Goal: Task Accomplishment & Management: Manage account settings

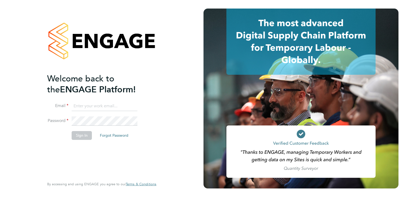
click at [106, 104] on input at bounding box center [105, 106] width 66 height 10
type input "sianemorgan@googlemail.com"
click at [75, 135] on button "Sign In" at bounding box center [82, 135] width 20 height 9
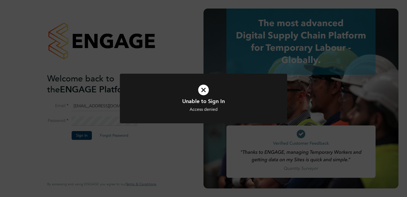
click at [202, 90] on icon at bounding box center [203, 89] width 139 height 21
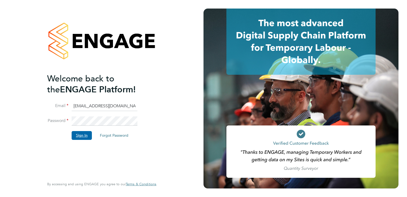
click at [81, 134] on button "Sign In" at bounding box center [82, 135] width 20 height 9
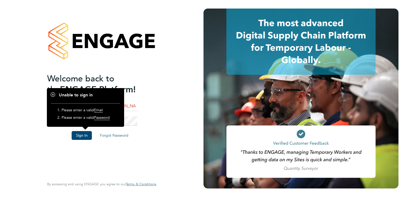
click at [158, 117] on div "Welcome back to the ENGAGE Platform! Email sianemorgan@googlemail.com Password …" at bounding box center [102, 98] width 131 height 197
click at [79, 135] on button "Sign In" at bounding box center [82, 135] width 20 height 9
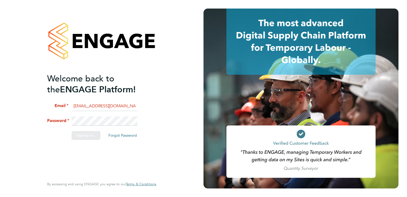
click at [101, 122] on div "Sorry, we are having problems connecting to our services." at bounding box center [102, 98] width 204 height 197
click at [87, 135] on button "Sign In" at bounding box center [82, 135] width 20 height 9
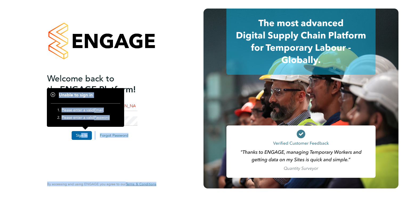
drag, startPoint x: 169, startPoint y: 68, endPoint x: 80, endPoint y: 136, distance: 112.0
click at [80, 136] on div "Welcome back to the ENGAGE Platform! Email sianemorgan@googlemail.com Password …" at bounding box center [102, 98] width 204 height 197
click at [80, 136] on button "Sign In" at bounding box center [82, 135] width 20 height 9
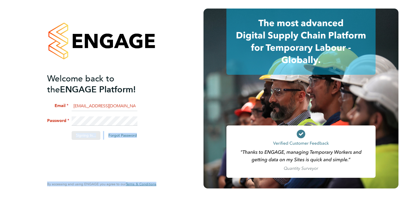
click at [108, 118] on div "Sorry, we are having problems connecting to our services." at bounding box center [102, 98] width 204 height 197
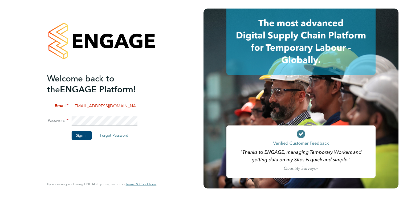
click at [113, 133] on button "Forgot Password" at bounding box center [114, 135] width 37 height 9
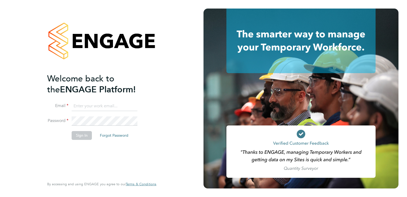
click at [86, 104] on input at bounding box center [105, 106] width 66 height 10
type input "sianemorgan@googlemail.com"
click at [108, 135] on button "Forgot Password" at bounding box center [114, 135] width 37 height 9
type input "[EMAIL_ADDRESS][DOMAIN_NAME]"
click at [82, 136] on button "Sign In" at bounding box center [82, 135] width 20 height 9
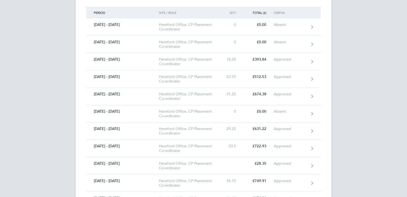
scroll to position [207, 0]
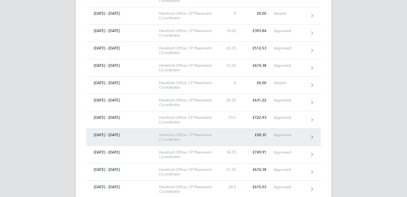
click at [314, 137] on link "[DATE] - [DATE] [GEOGRAPHIC_DATA] Office, CP Placement Co-ordinator £28.35 Appr…" at bounding box center [203, 136] width 234 height 17
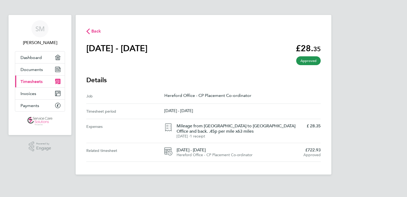
click at [94, 32] on span "Back" at bounding box center [96, 31] width 10 height 6
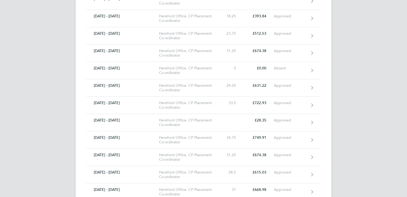
scroll to position [217, 0]
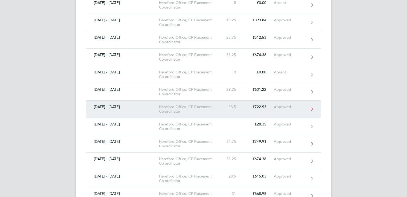
click at [311, 108] on icon at bounding box center [312, 109] width 2 height 4
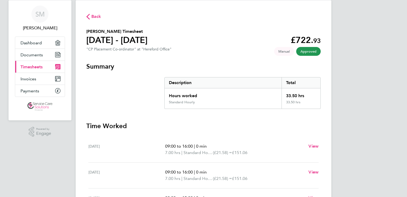
scroll to position [14, 0]
click at [88, 15] on icon "button" at bounding box center [87, 17] width 3 height 6
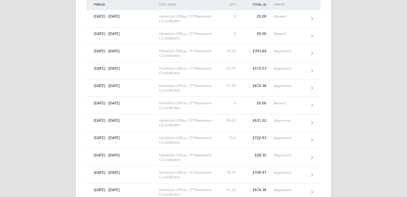
scroll to position [188, 0]
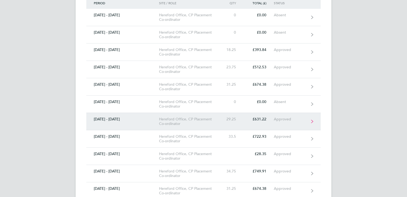
click at [311, 120] on icon at bounding box center [312, 121] width 2 height 4
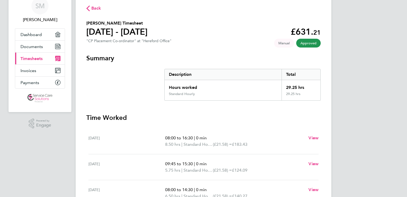
scroll to position [12, 0]
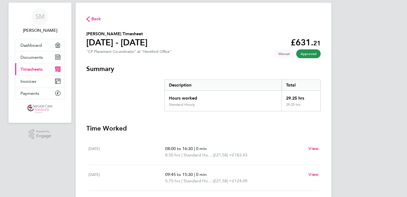
click at [95, 22] on span "Back" at bounding box center [96, 19] width 10 height 6
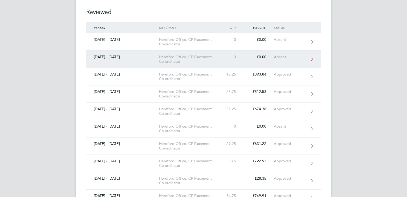
scroll to position [164, 0]
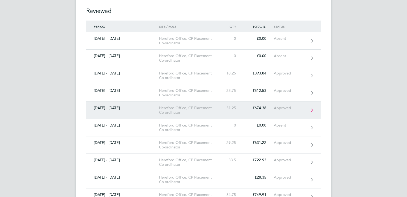
click at [312, 108] on icon at bounding box center [312, 110] width 2 height 4
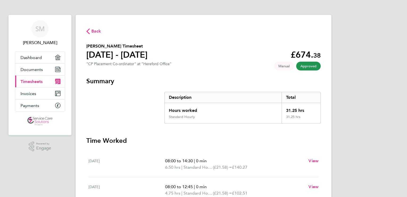
click at [88, 31] on icon "button" at bounding box center [87, 32] width 3 height 6
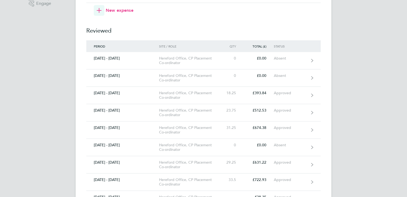
scroll to position [145, 0]
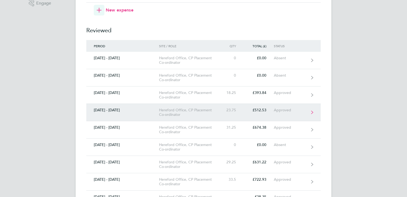
click at [313, 111] on icon at bounding box center [312, 112] width 2 height 3
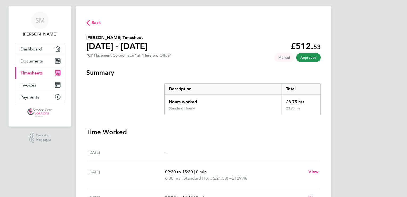
scroll to position [6, 0]
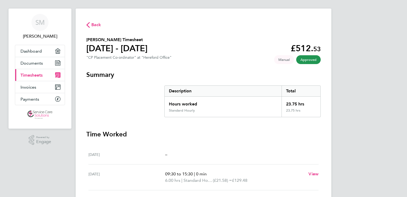
click at [96, 25] on span "Back" at bounding box center [96, 25] width 10 height 6
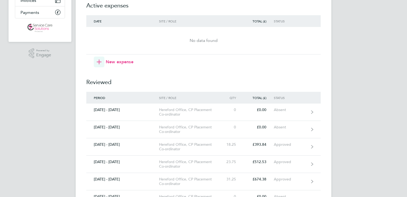
scroll to position [94, 0]
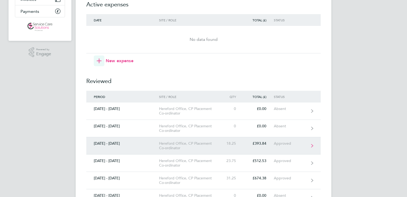
click at [313, 145] on icon at bounding box center [312, 146] width 2 height 4
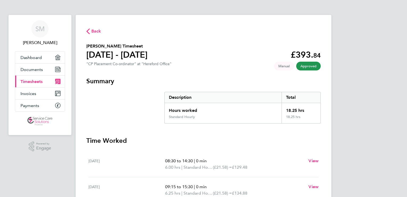
click at [94, 31] on span "Back" at bounding box center [96, 31] width 10 height 6
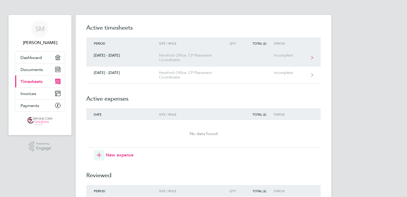
click at [314, 57] on link "22 - 28 Sept 2025 Hereford Office, CP Placement Co-ordinator Incomplete" at bounding box center [203, 57] width 234 height 17
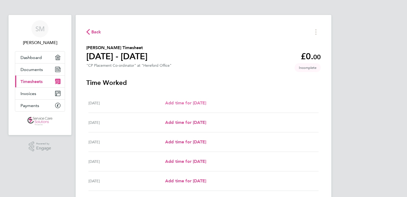
click at [203, 103] on span "Add time for Mon 22 Sep" at bounding box center [185, 102] width 41 height 5
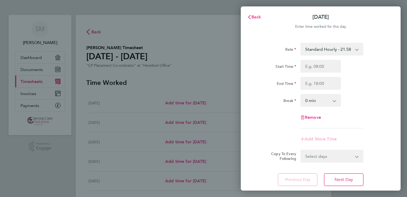
click at [358, 50] on app-icon-cross-button at bounding box center [360, 49] width 6 height 12
click at [357, 51] on app-icon-cross-button at bounding box center [360, 49] width 6 height 12
click at [357, 48] on app-icon-cross-button at bounding box center [360, 49] width 6 height 12
click at [356, 160] on select "Select days Day Weekday (Mon-Fri) Weekend (Sat-Sun) Tuesday Wednesday Thursday …" at bounding box center [329, 156] width 56 height 12
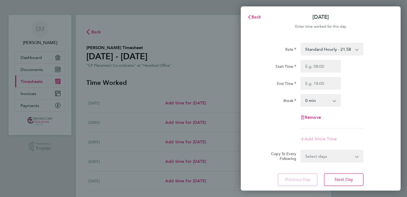
click at [371, 164] on div "Rate Standard Hourly - 21.58 Start Time End Time Break 0 min 15 min 30 min 45 m…" at bounding box center [321, 114] width 160 height 156
click at [247, 16] on icon "button" at bounding box center [249, 17] width 4 height 4
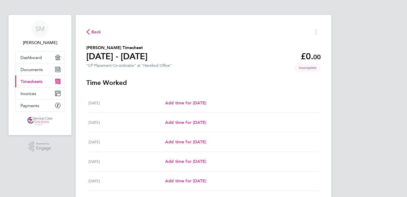
click at [90, 33] on span "Back" at bounding box center [93, 31] width 15 height 5
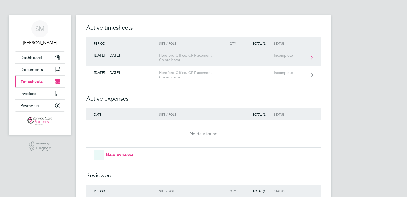
click at [109, 59] on link "22 - 28 Sept 2025 Hereford Office, CP Placement Co-ordinator Incomplete" at bounding box center [203, 57] width 234 height 17
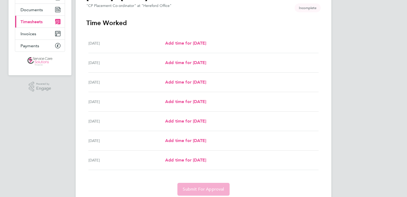
scroll to position [59, 0]
click at [177, 44] on span "Add time for Mon 22 Sep" at bounding box center [185, 43] width 41 height 5
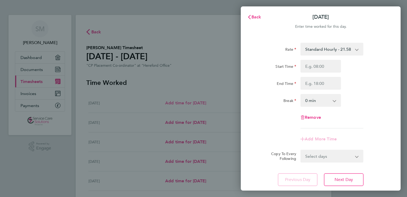
scroll to position [35, 0]
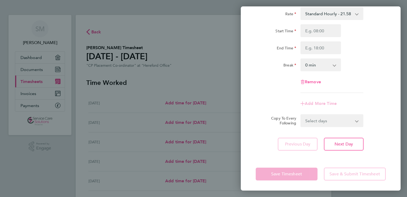
click at [308, 80] on span "Remove" at bounding box center [313, 81] width 16 height 5
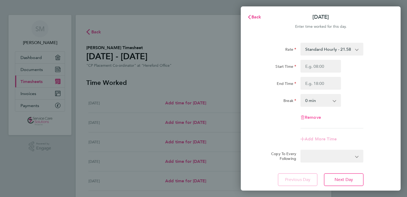
select select "null"
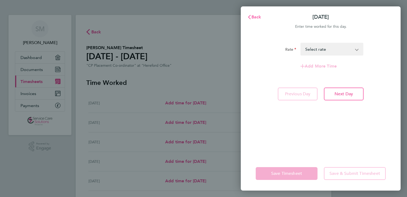
click at [254, 17] on span "Back" at bounding box center [257, 16] width 10 height 5
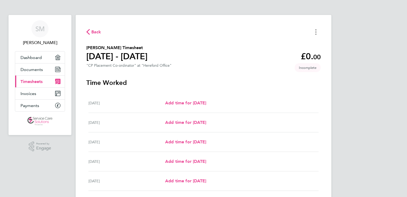
click at [315, 33] on button "Timesheets Menu" at bounding box center [316, 32] width 10 height 8
click at [284, 43] on button "Mark as absent" at bounding box center [289, 43] width 64 height 11
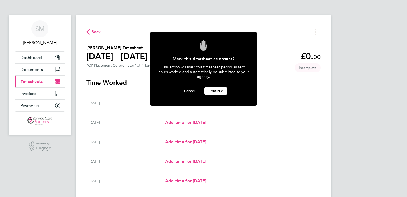
click at [220, 88] on span "Continue" at bounding box center [216, 90] width 14 height 5
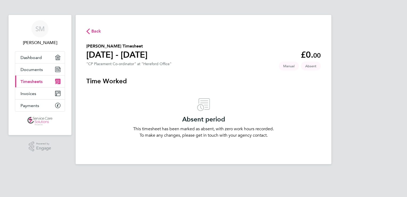
click at [91, 30] on span "Back" at bounding box center [96, 31] width 10 height 6
